Goal: Find contact information: Find contact information

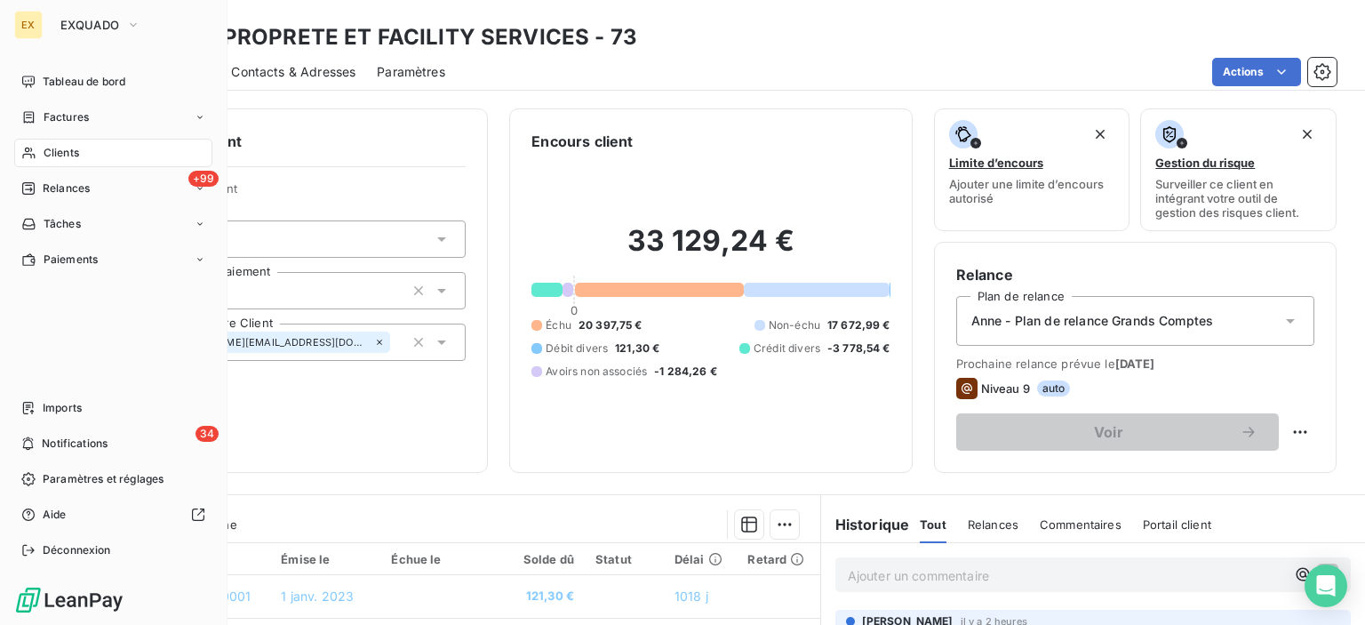
scroll to position [178, 0]
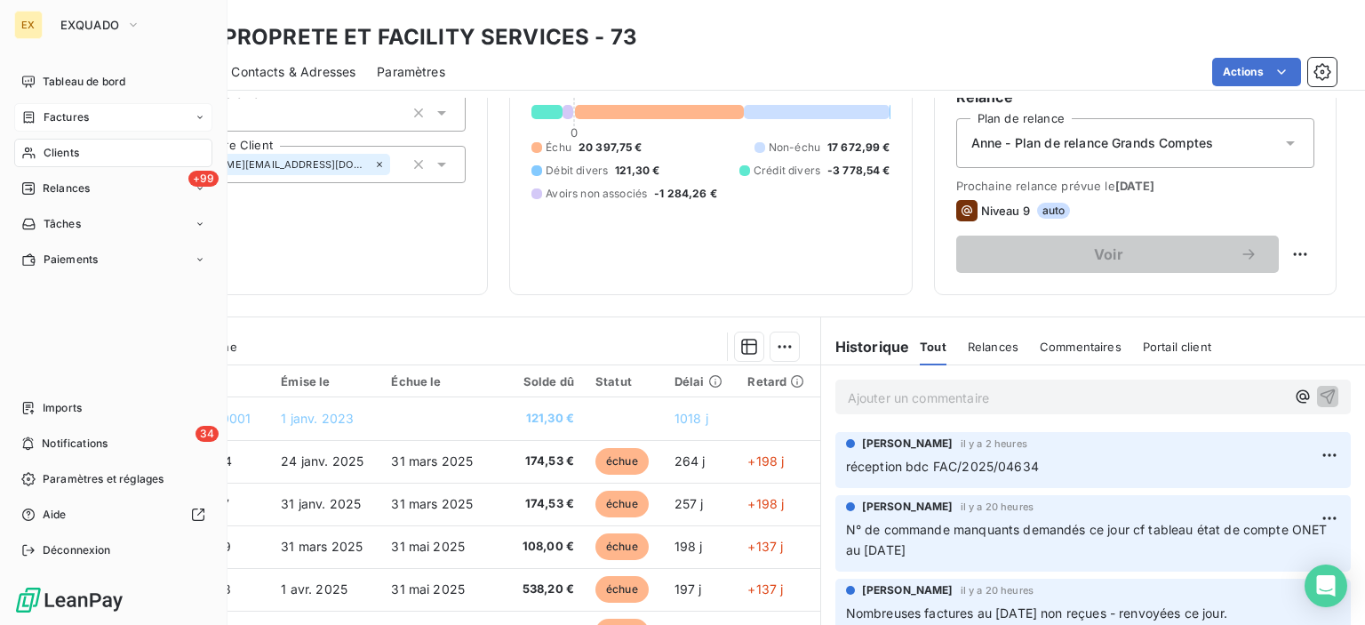
click at [44, 121] on span "Factures" at bounding box center [66, 117] width 45 height 16
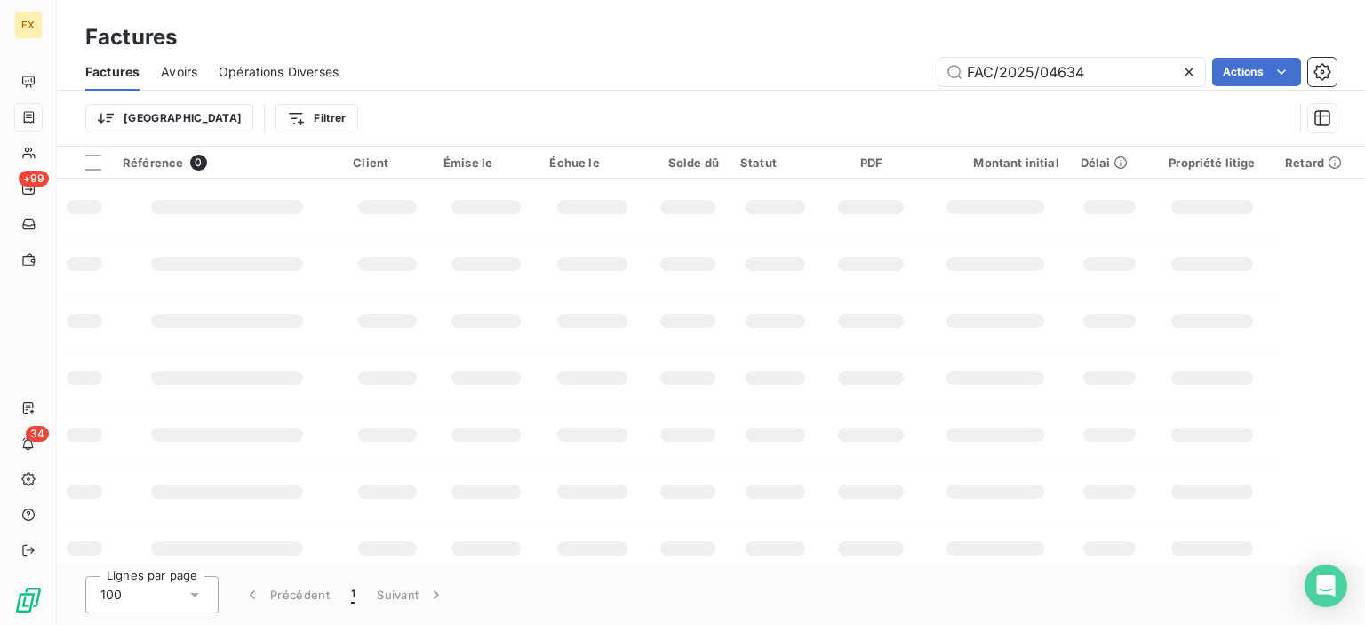
drag, startPoint x: 1115, startPoint y: 78, endPoint x: 939, endPoint y: 89, distance: 176.3
click at [939, 89] on div "Factures Avoirs Opérations Diverses FAC/2025/04634 Actions" at bounding box center [711, 71] width 1308 height 37
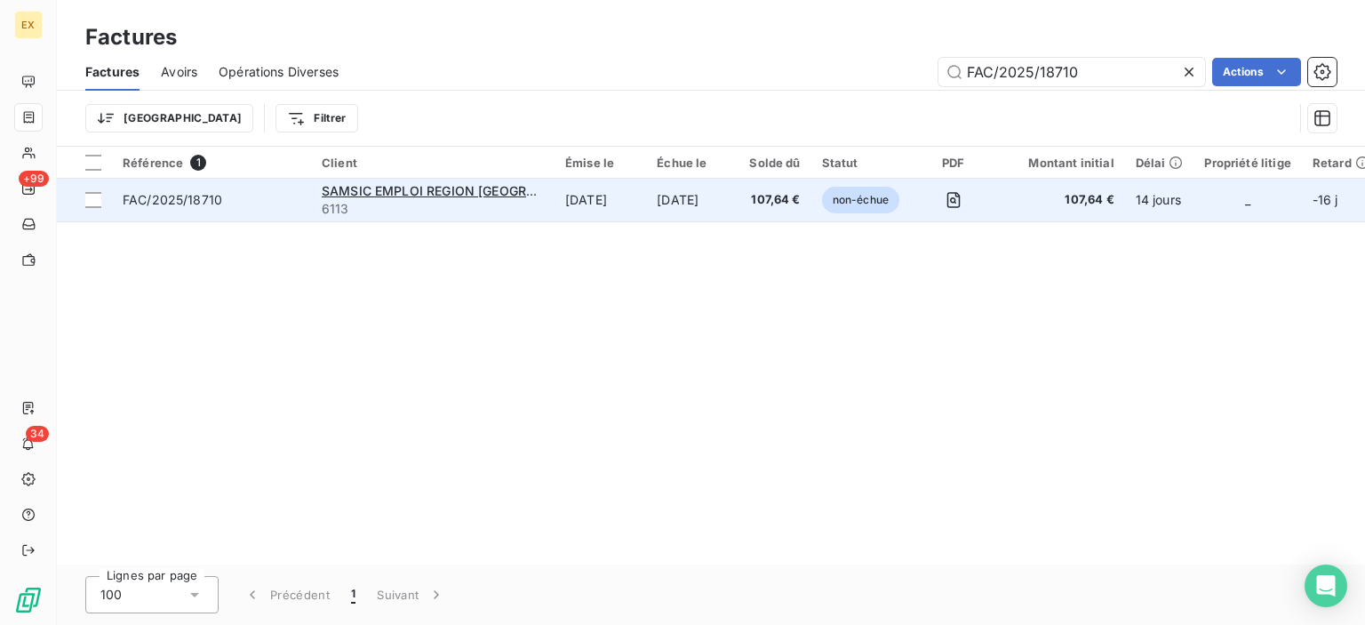
type input "FAC/2025/18710"
click at [271, 203] on span "FAC/2025/18710" at bounding box center [212, 200] width 178 height 18
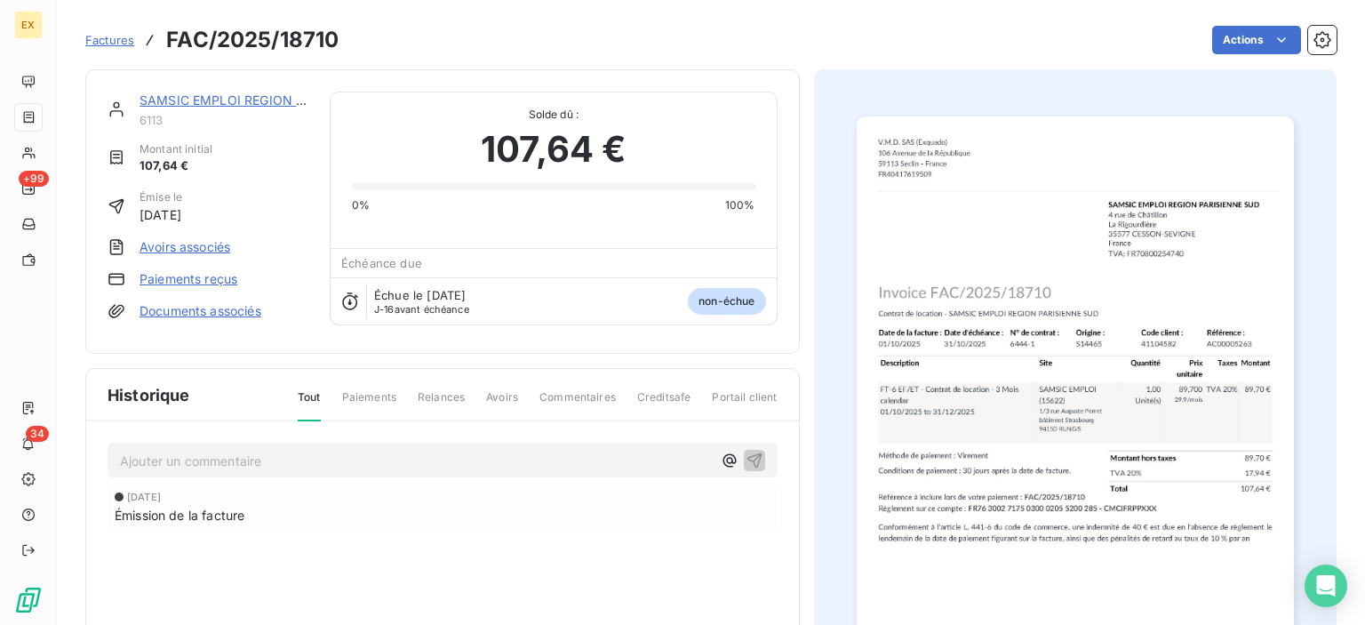
click at [194, 280] on link "Paiements reçus" at bounding box center [189, 279] width 98 height 18
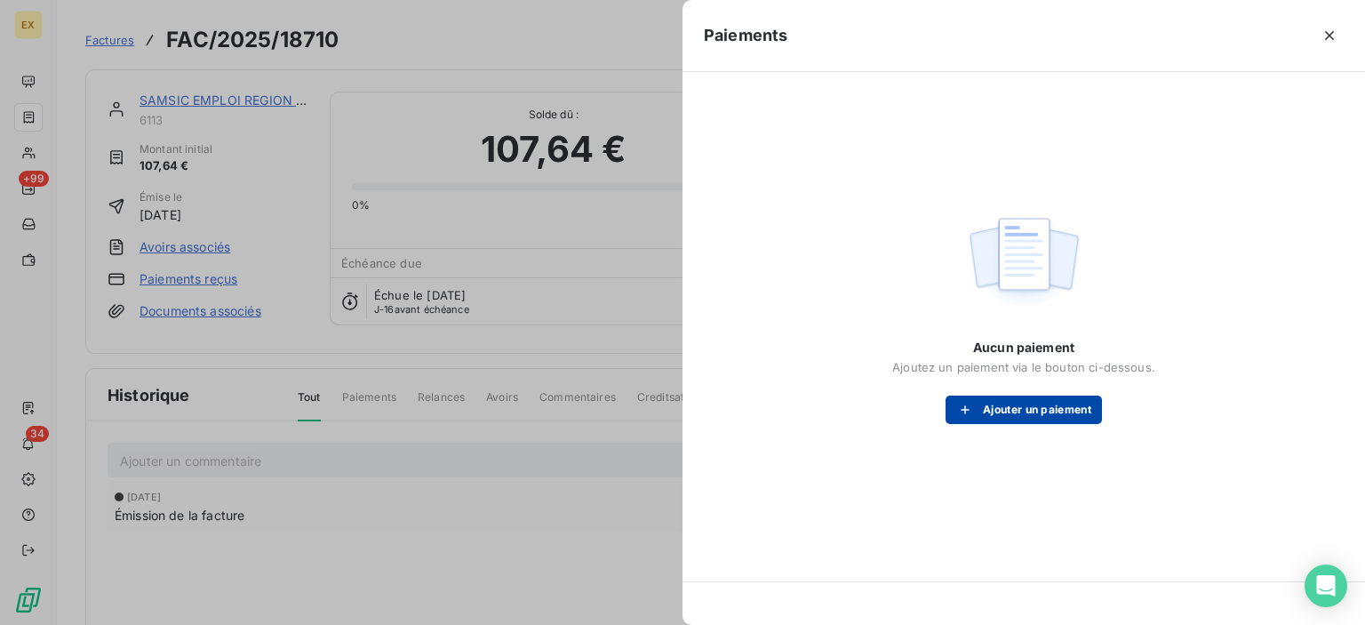
click at [1018, 406] on button "Ajouter un paiement" at bounding box center [1023, 409] width 156 height 28
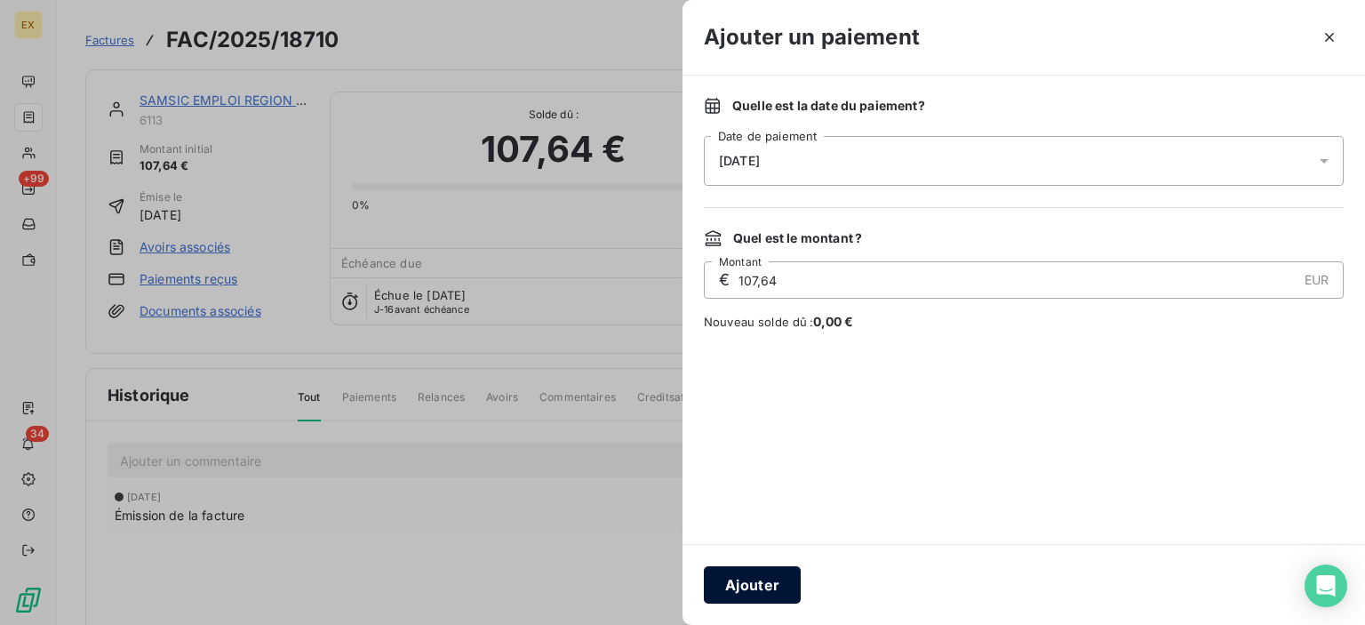
click at [747, 582] on button "Ajouter" at bounding box center [752, 584] width 97 height 37
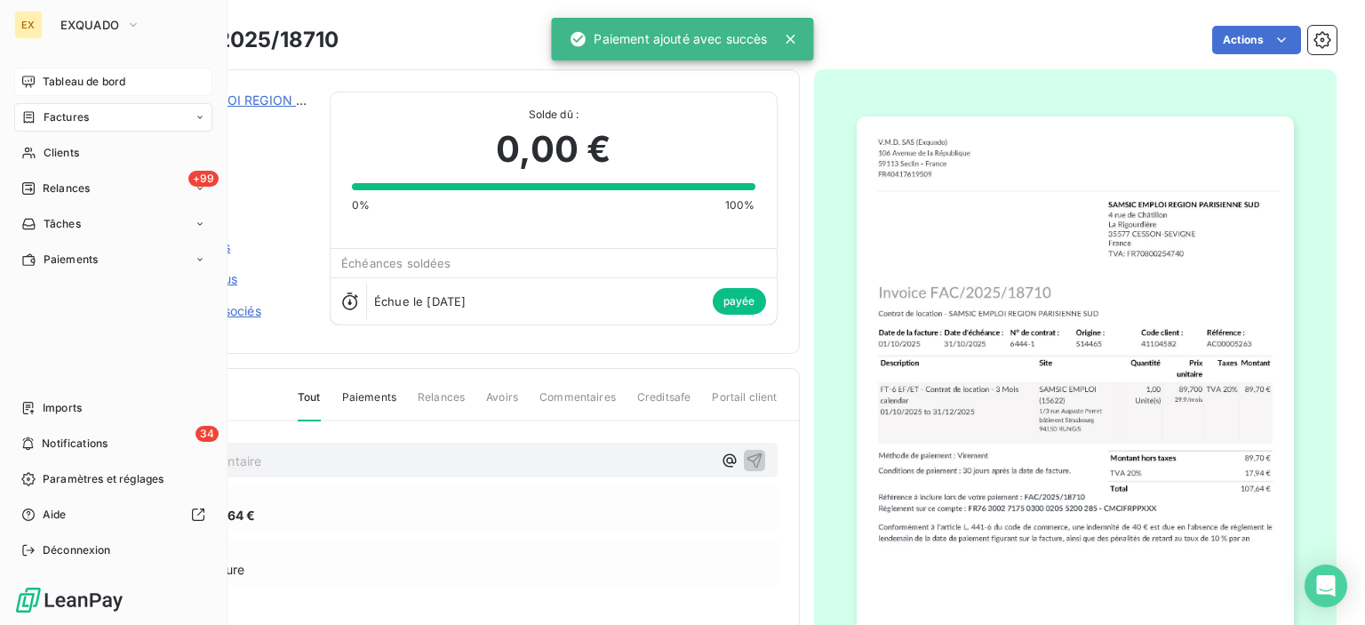
click at [41, 88] on div "Tableau de bord" at bounding box center [113, 82] width 198 height 28
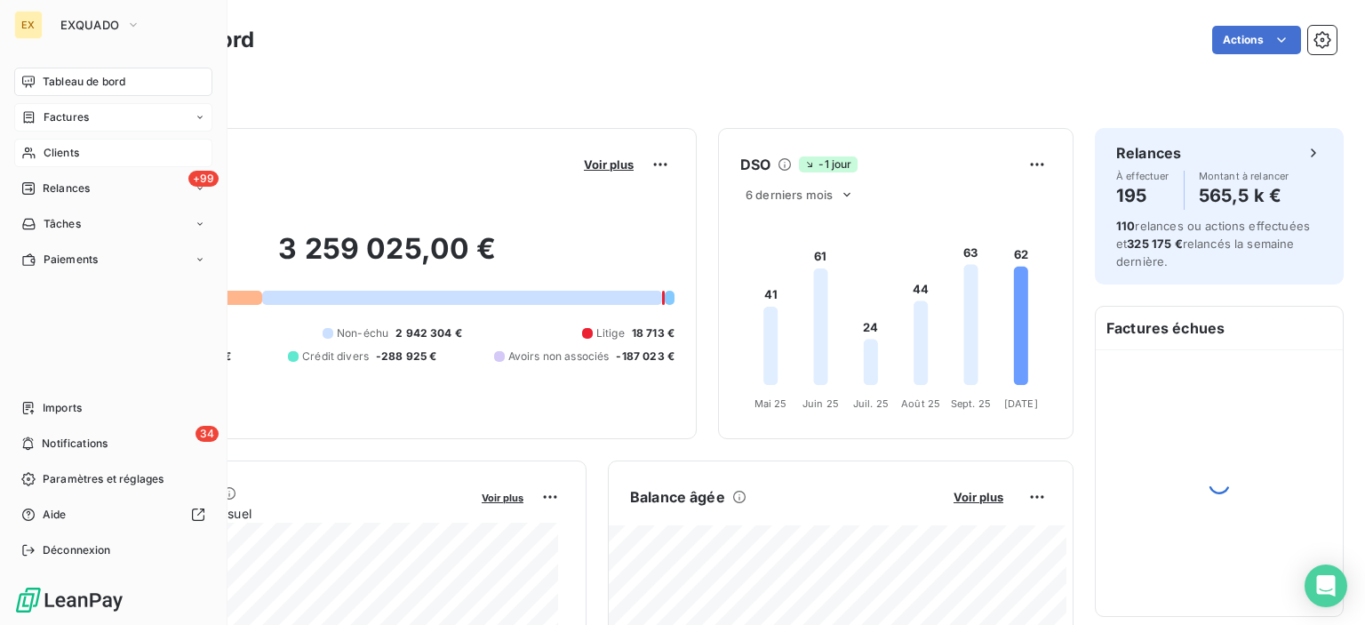
click at [54, 148] on span "Clients" at bounding box center [62, 153] width 36 height 16
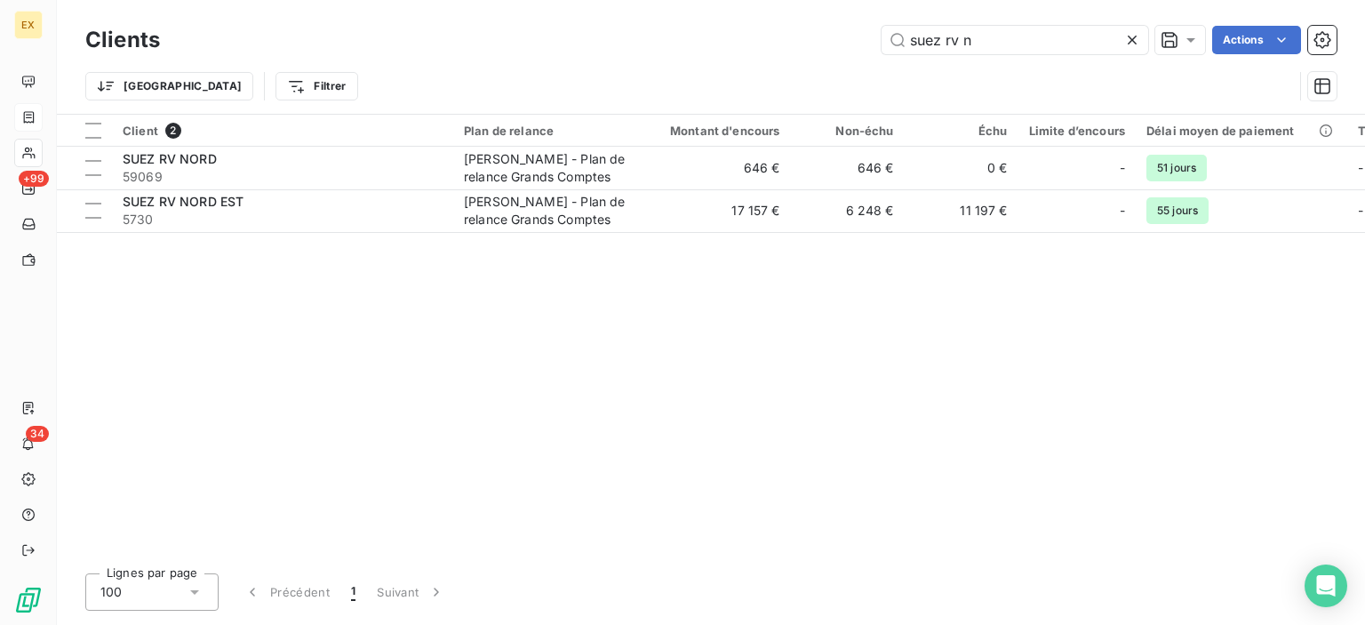
drag, startPoint x: 1006, startPoint y: 38, endPoint x: 879, endPoint y: 38, distance: 127.1
click at [879, 38] on div "suez rv n Actions" at bounding box center [758, 40] width 1155 height 28
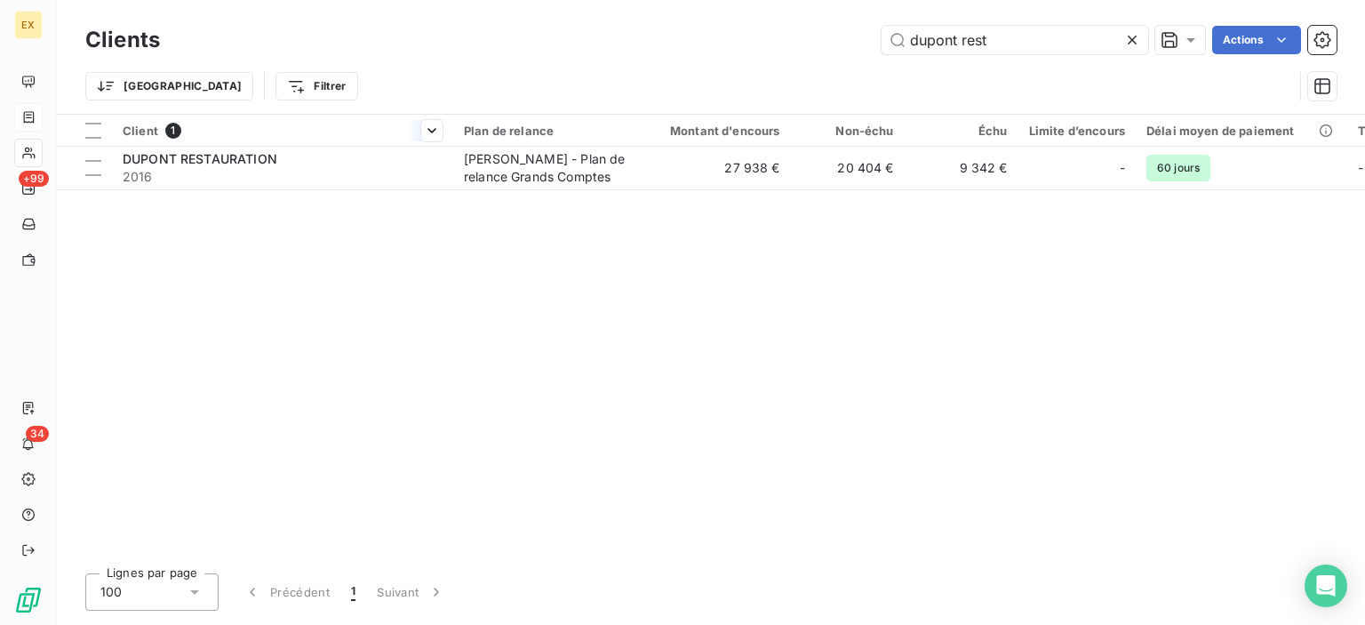
type input "dupont rest"
click at [291, 141] on th "Client 1" at bounding box center [282, 131] width 341 height 32
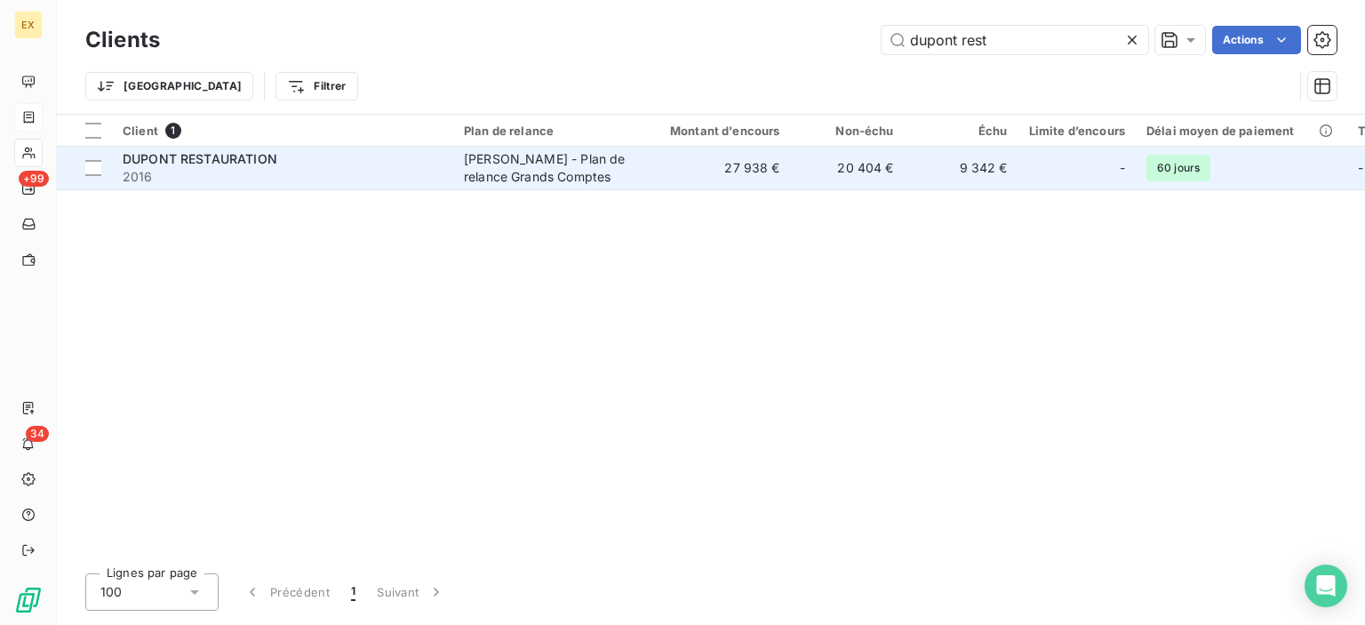
click at [292, 148] on td "DUPONT RESTAURATION 2016" at bounding box center [282, 168] width 341 height 43
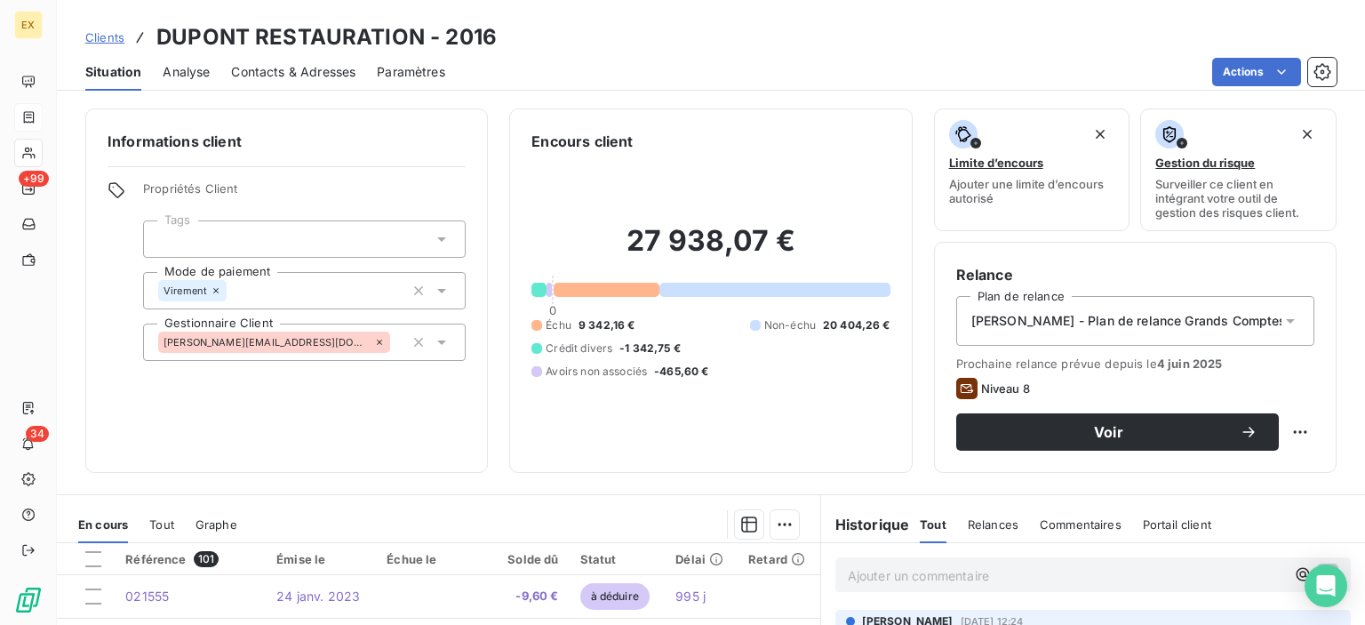
click at [297, 65] on span "Contacts & Adresses" at bounding box center [293, 72] width 124 height 18
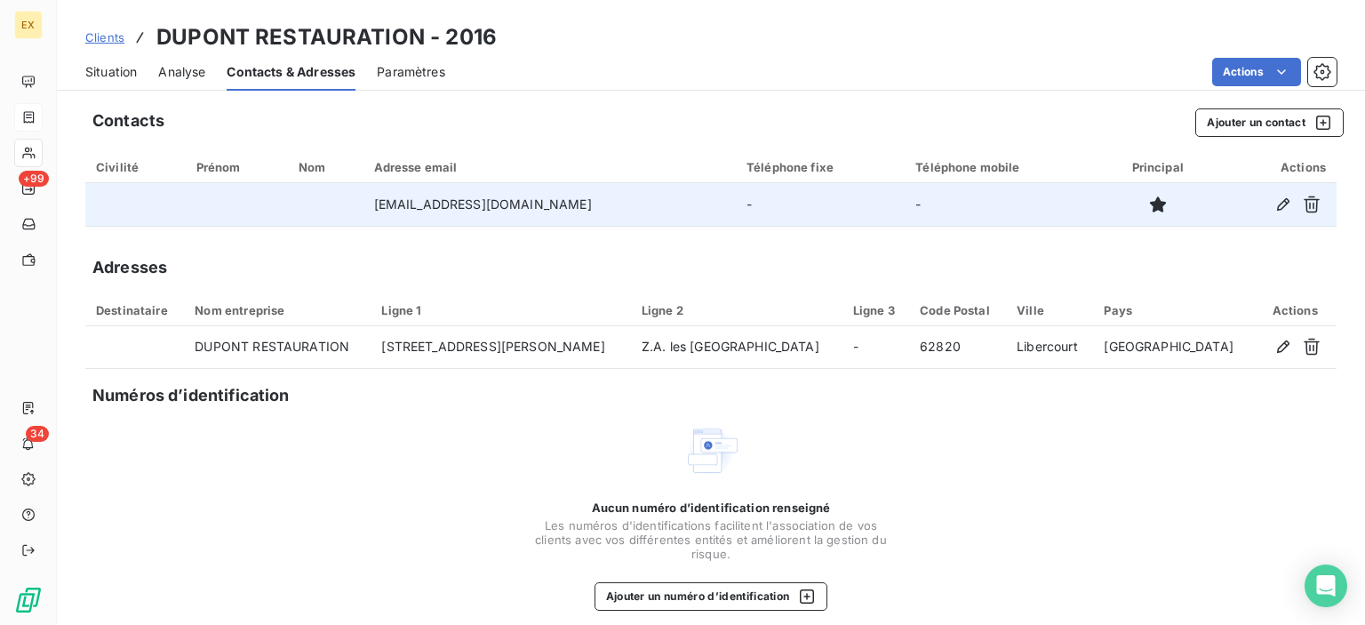
copy tr "[EMAIL_ADDRESS][DOMAIN_NAME]"
drag, startPoint x: 586, startPoint y: 207, endPoint x: 361, endPoint y: 206, distance: 224.8
click at [361, 206] on tr "[EMAIL_ADDRESS][DOMAIN_NAME] - -" at bounding box center [710, 204] width 1251 height 43
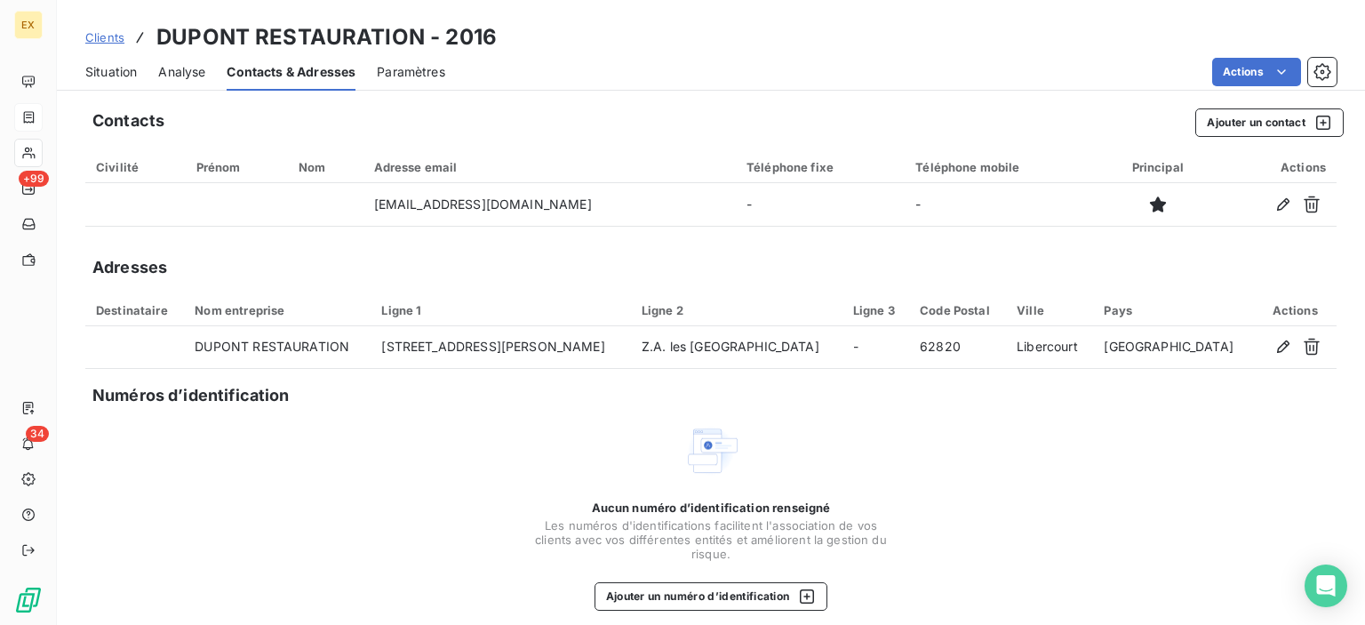
scroll to position [14, 0]
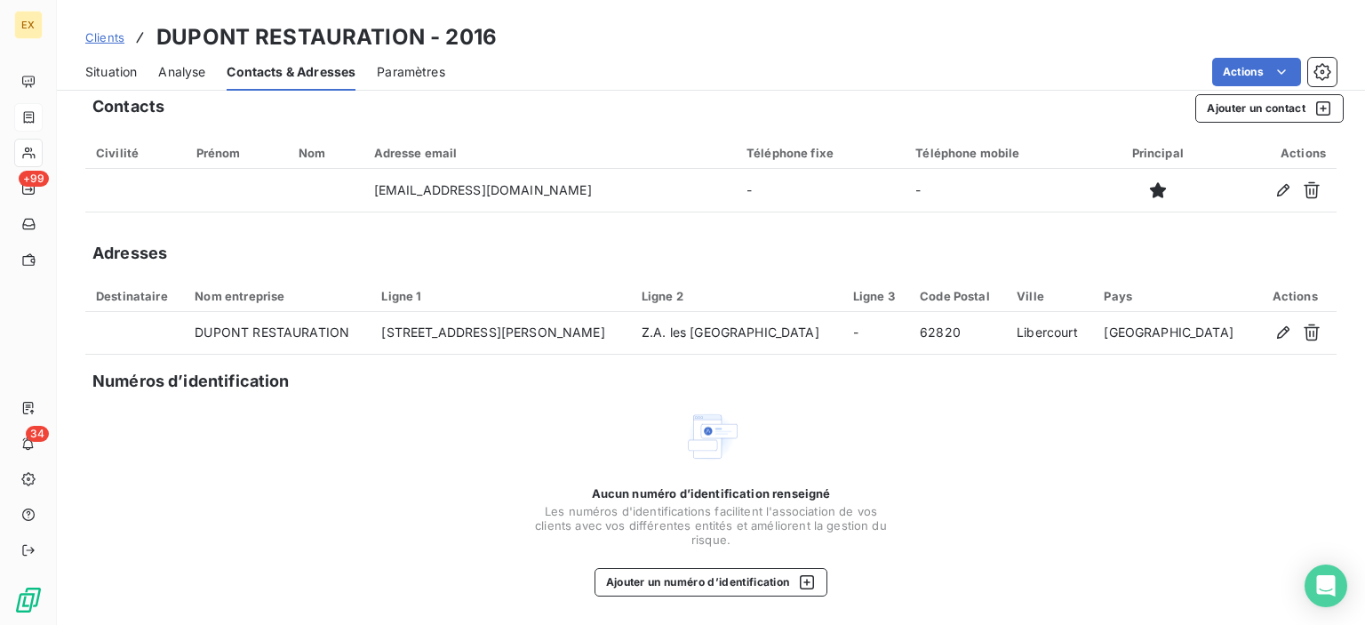
click at [116, 73] on span "Situation" at bounding box center [111, 72] width 52 height 18
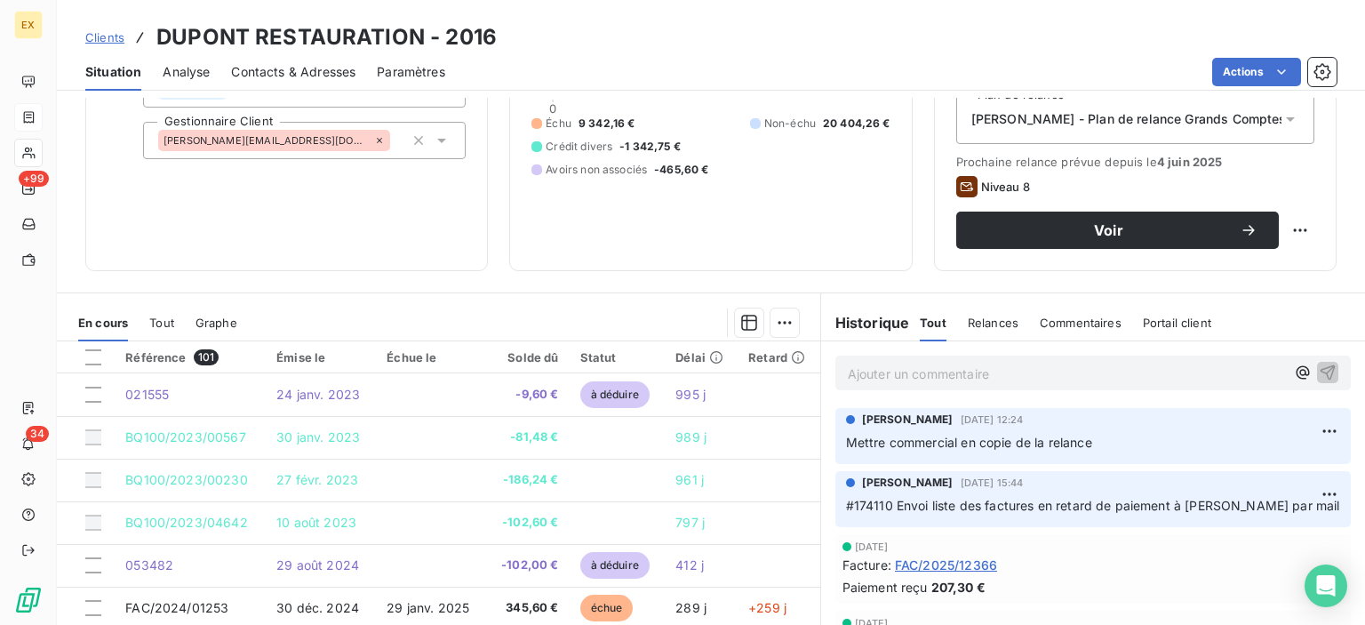
scroll to position [0, 0]
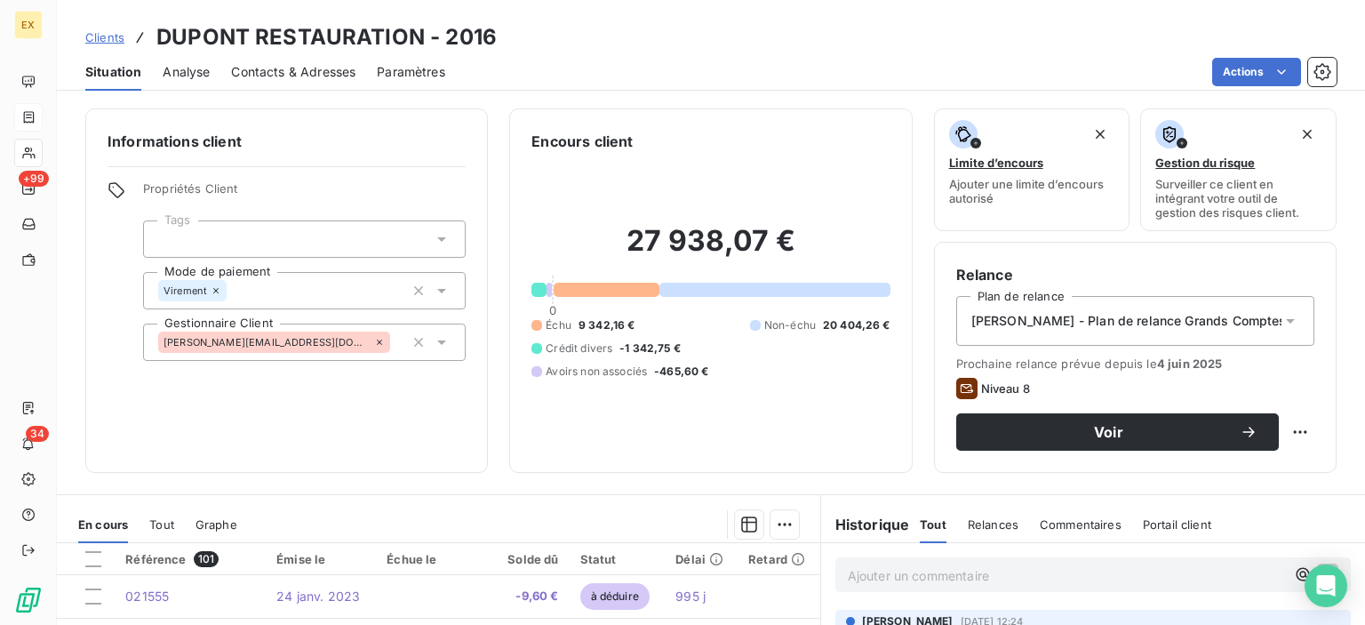
click at [280, 67] on span "Contacts & Adresses" at bounding box center [293, 72] width 124 height 18
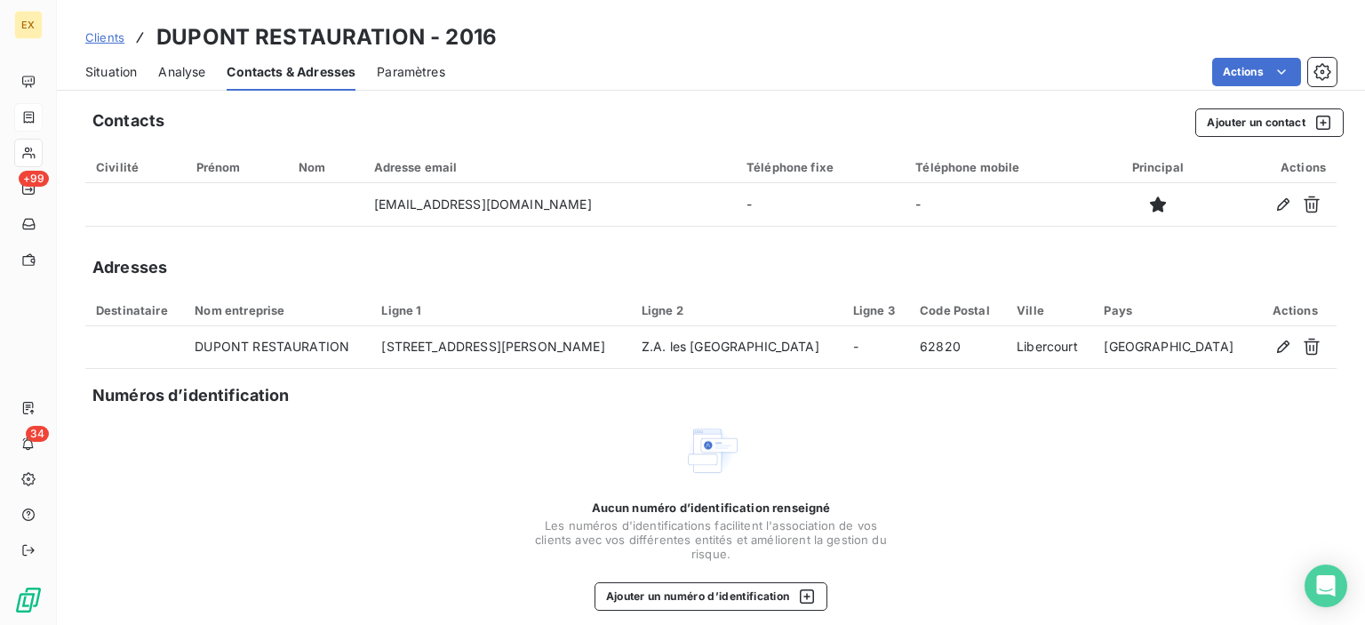
click at [113, 74] on span "Situation" at bounding box center [111, 72] width 52 height 18
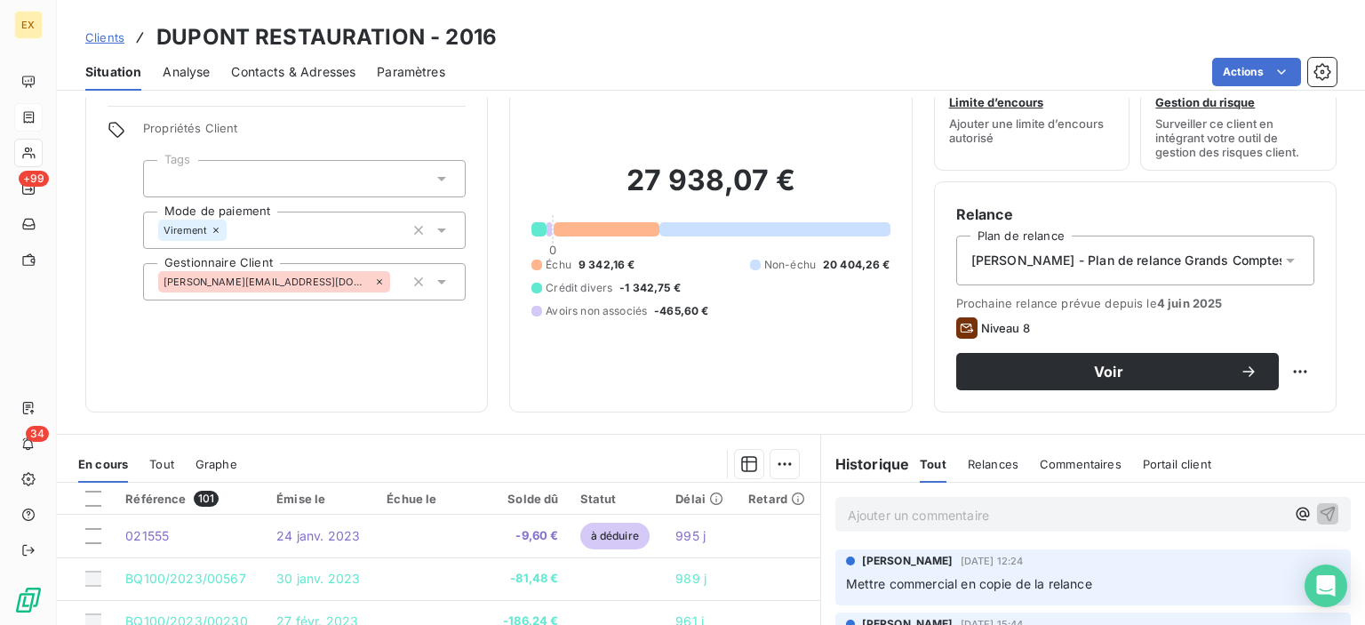
scroll to position [89, 0]
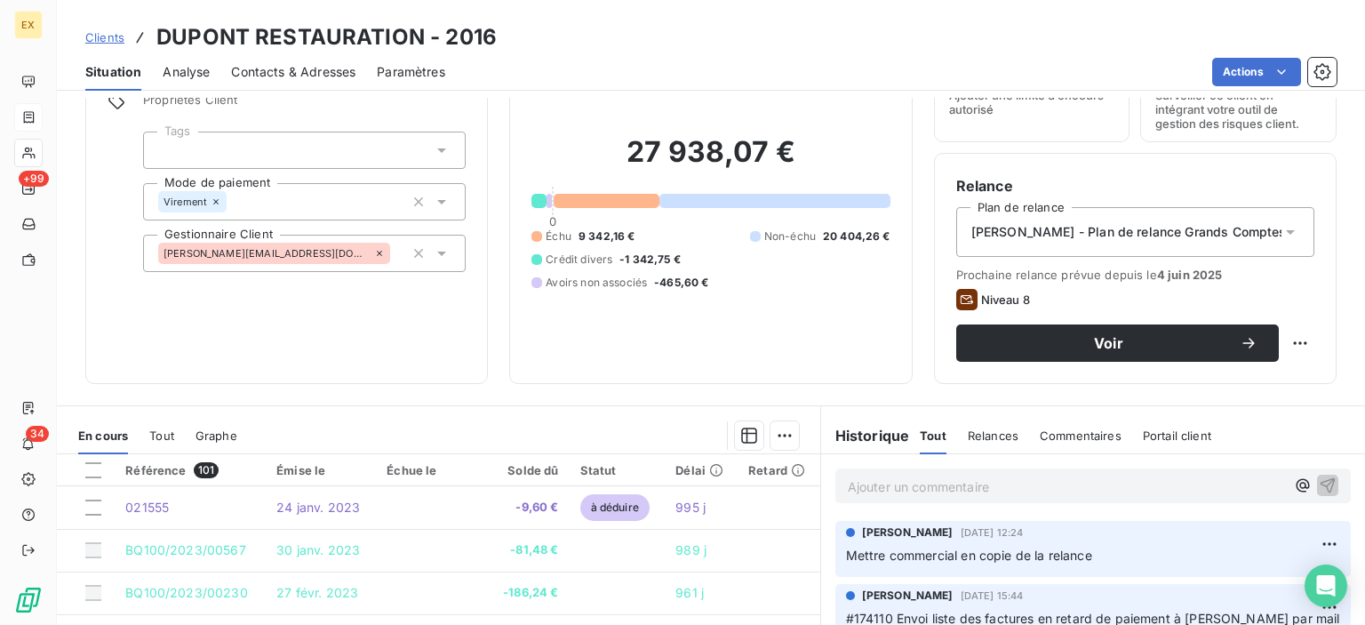
click at [876, 491] on p "Ajouter un commentaire ﻿" at bounding box center [1066, 486] width 437 height 22
drag, startPoint x: 916, startPoint y: 481, endPoint x: 1105, endPoint y: 488, distance: 189.4
click at [1105, 488] on p "15/10 Mail à compta" at bounding box center [1066, 485] width 437 height 20
click at [917, 483] on span "15/10 Mail à [EMAIL_ADDRESS][DOMAIN_NAME]" at bounding box center [993, 484] width 291 height 15
drag, startPoint x: 1081, startPoint y: 472, endPoint x: 1131, endPoint y: 486, distance: 51.8
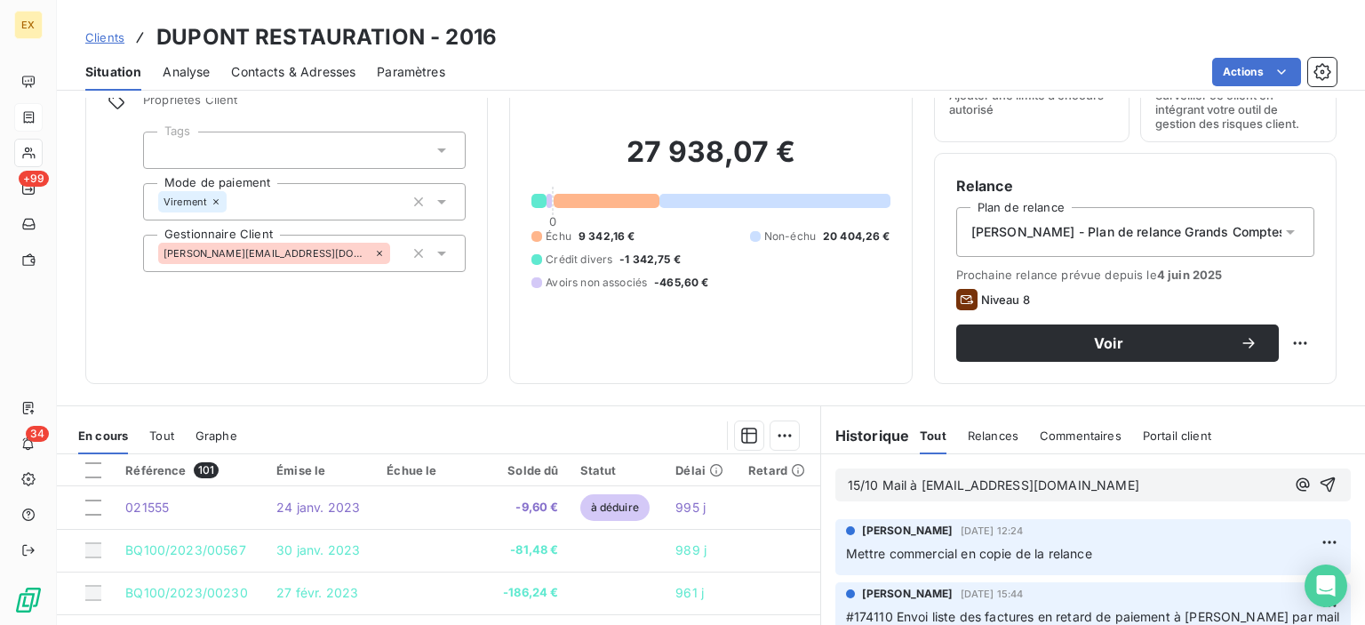
click at [1105, 478] on div "15/10 Mail à [EMAIL_ADDRESS][DOMAIN_NAME]" at bounding box center [1092, 484] width 515 height 33
click at [1134, 486] on p "15/10 Mail à [EMAIL_ADDRESS][DOMAIN_NAME]" at bounding box center [1066, 485] width 437 height 20
click at [1105, 486] on p "15/10 Mail à [EMAIL_ADDRESS][DOMAIN_NAME]" at bounding box center [1066, 485] width 437 height 20
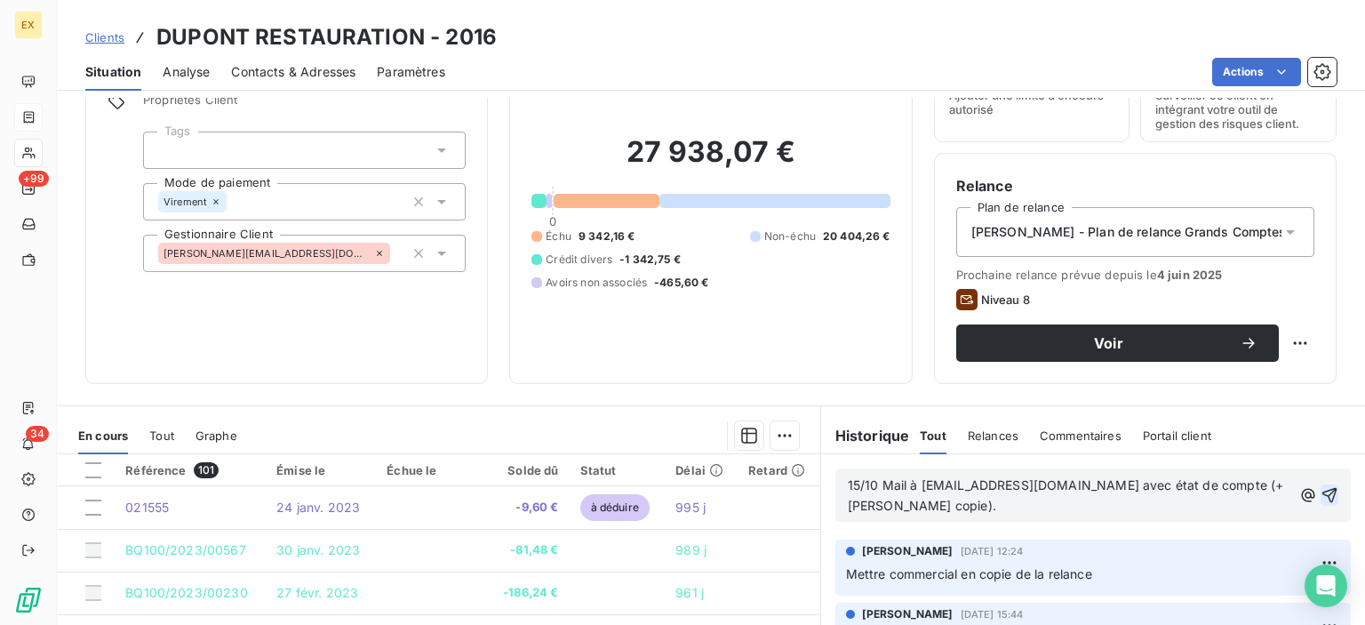
click at [1320, 496] on icon "button" at bounding box center [1329, 495] width 18 height 18
